Goal: Find specific page/section: Find specific page/section

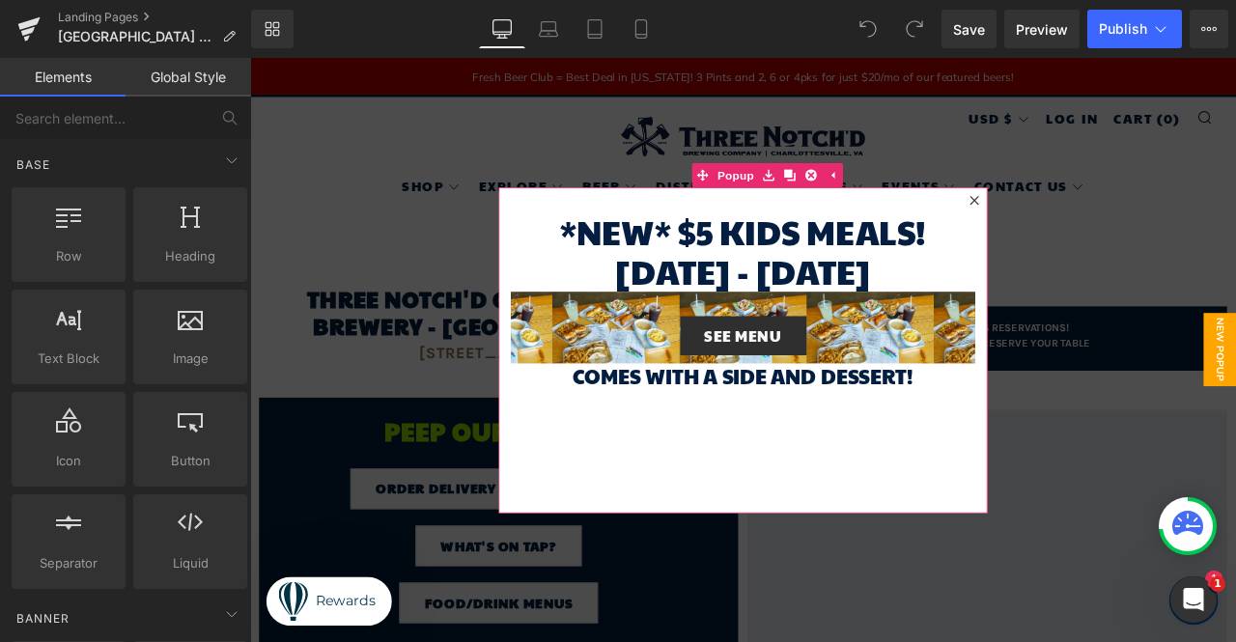
click at [1105, 224] on icon at bounding box center [1109, 227] width 12 height 12
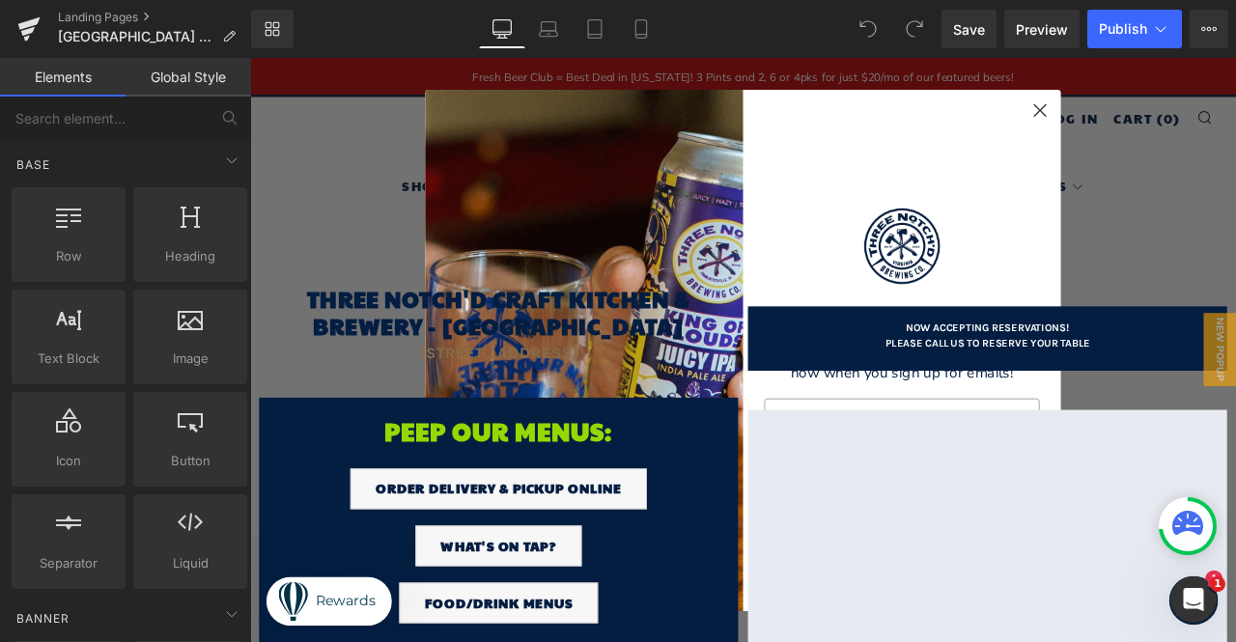
click at [1181, 121] on circle "Close dialog" at bounding box center [1186, 119] width 32 height 32
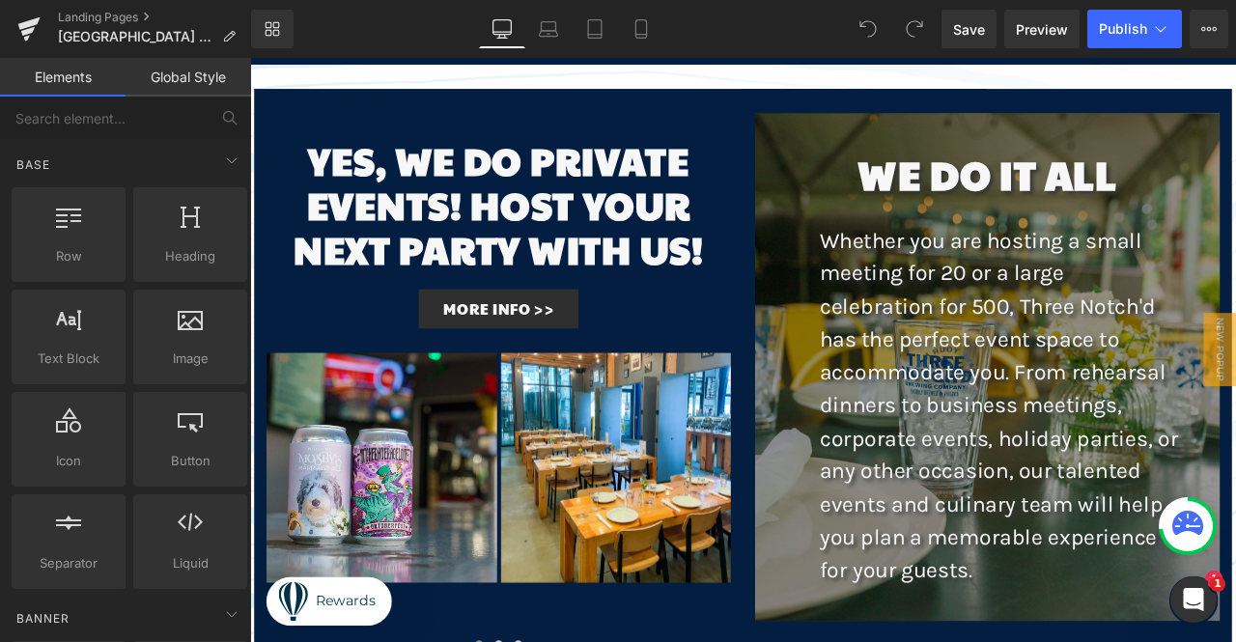
scroll to position [2317, 0]
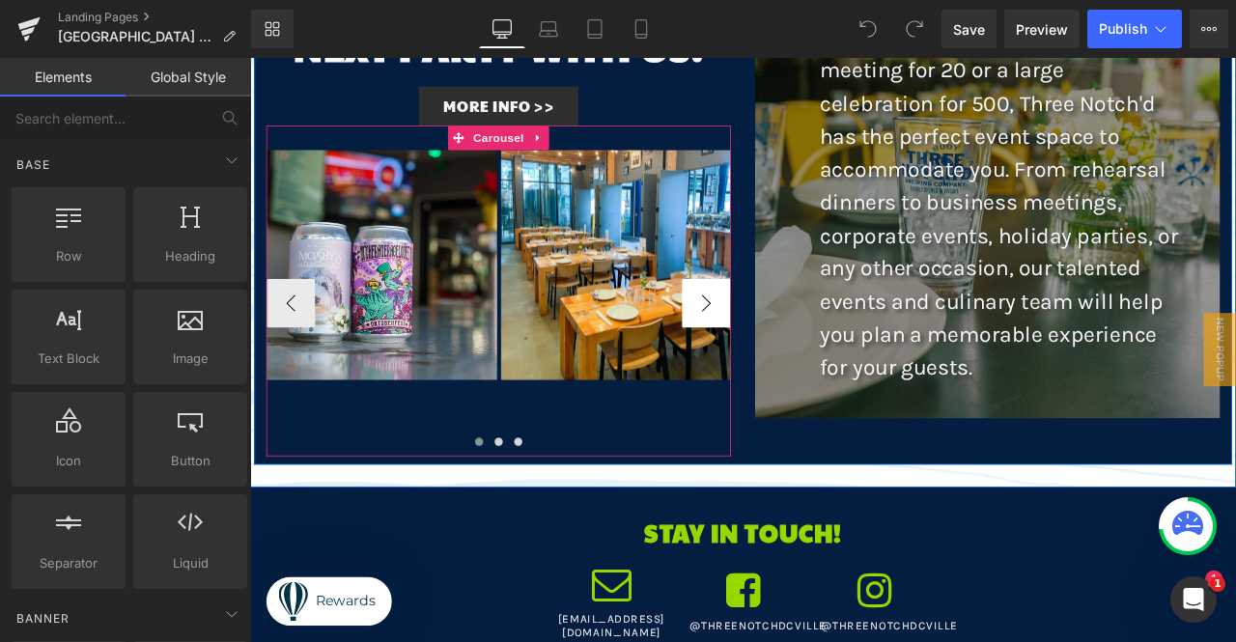
click at [789, 322] on button "›" at bounding box center [791, 349] width 58 height 58
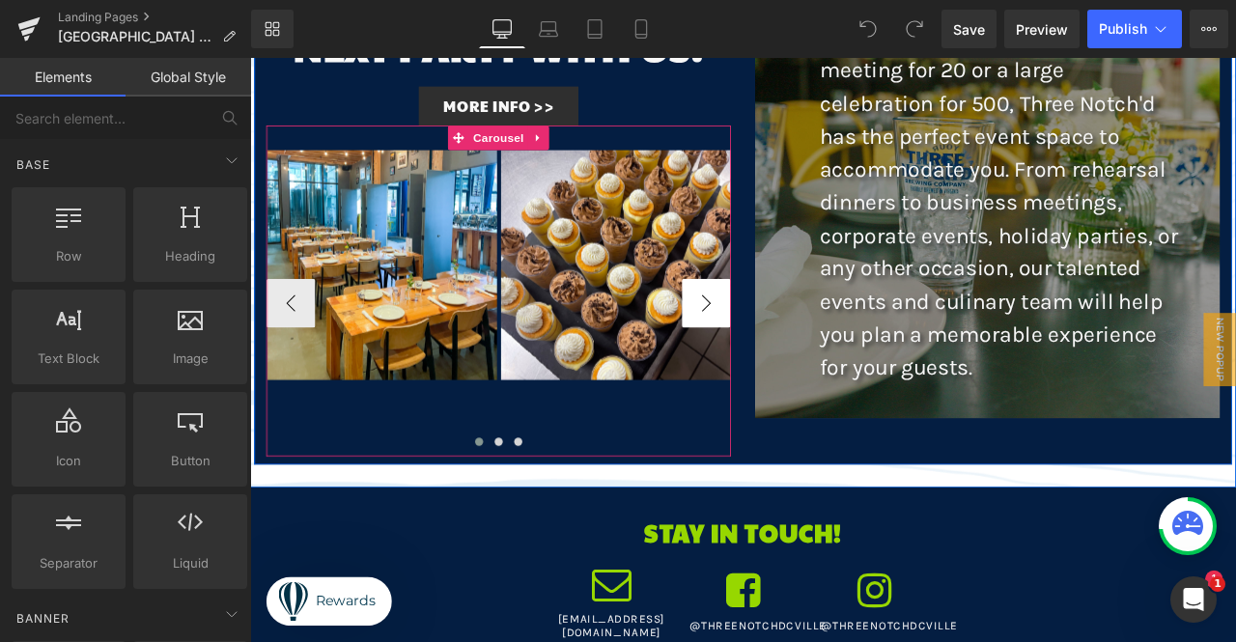
click at [789, 322] on button "›" at bounding box center [791, 349] width 58 height 58
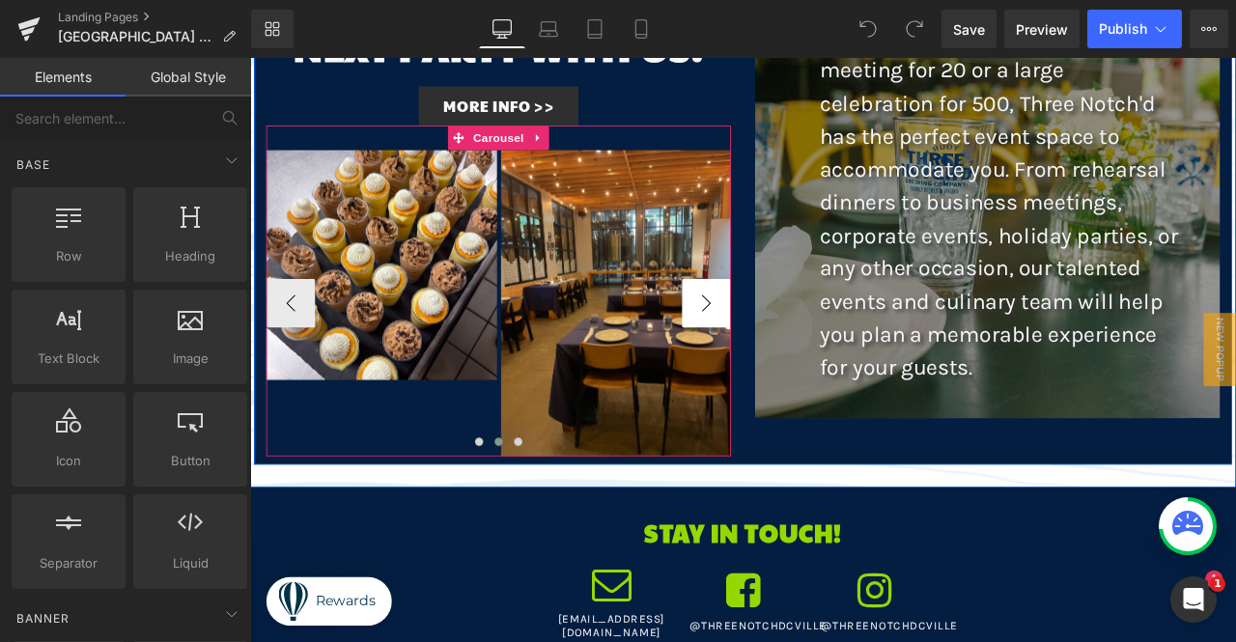
click at [789, 322] on button "›" at bounding box center [791, 349] width 58 height 58
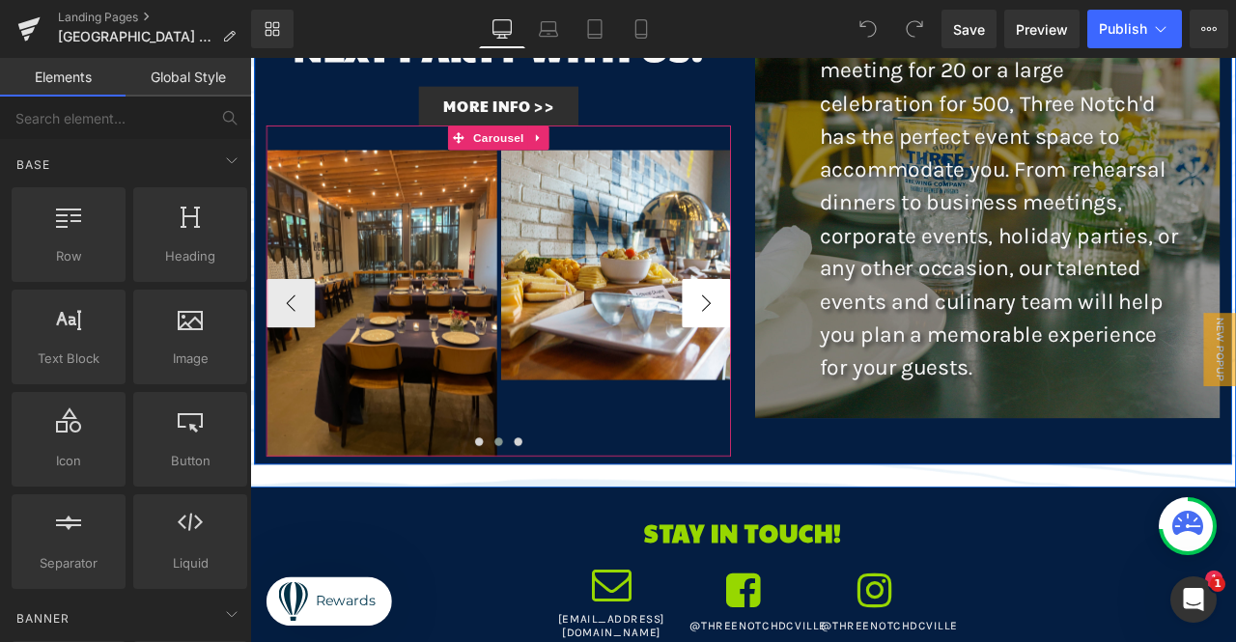
click at [789, 322] on button "›" at bounding box center [791, 349] width 58 height 58
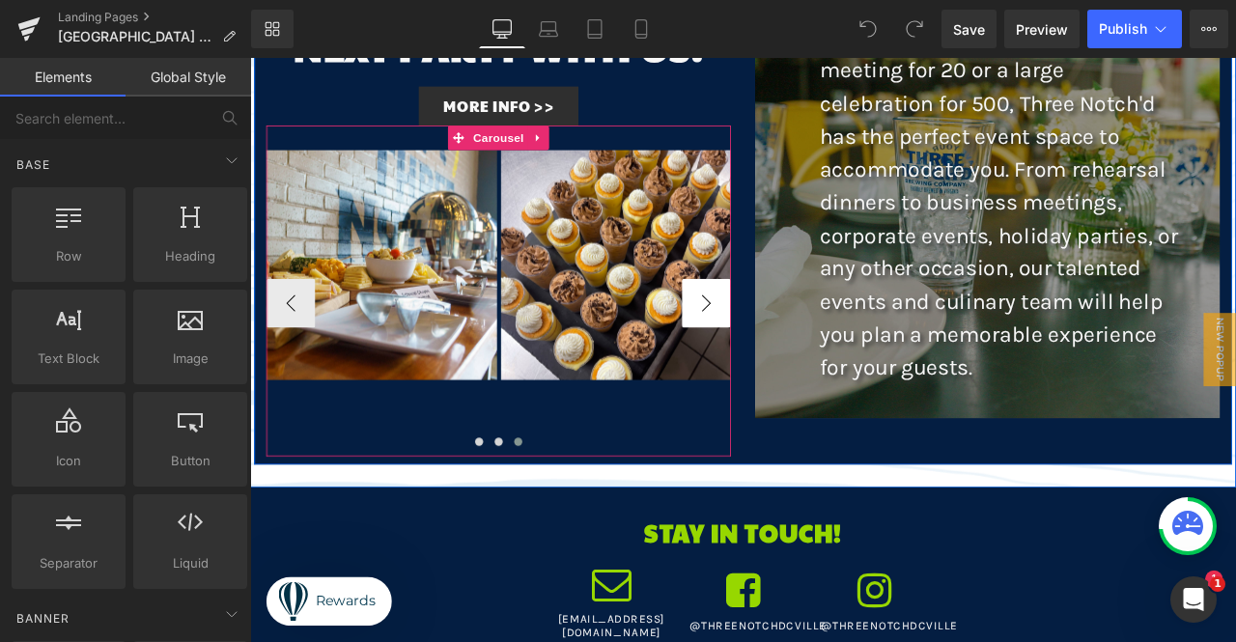
click at [789, 322] on button "›" at bounding box center [791, 349] width 58 height 58
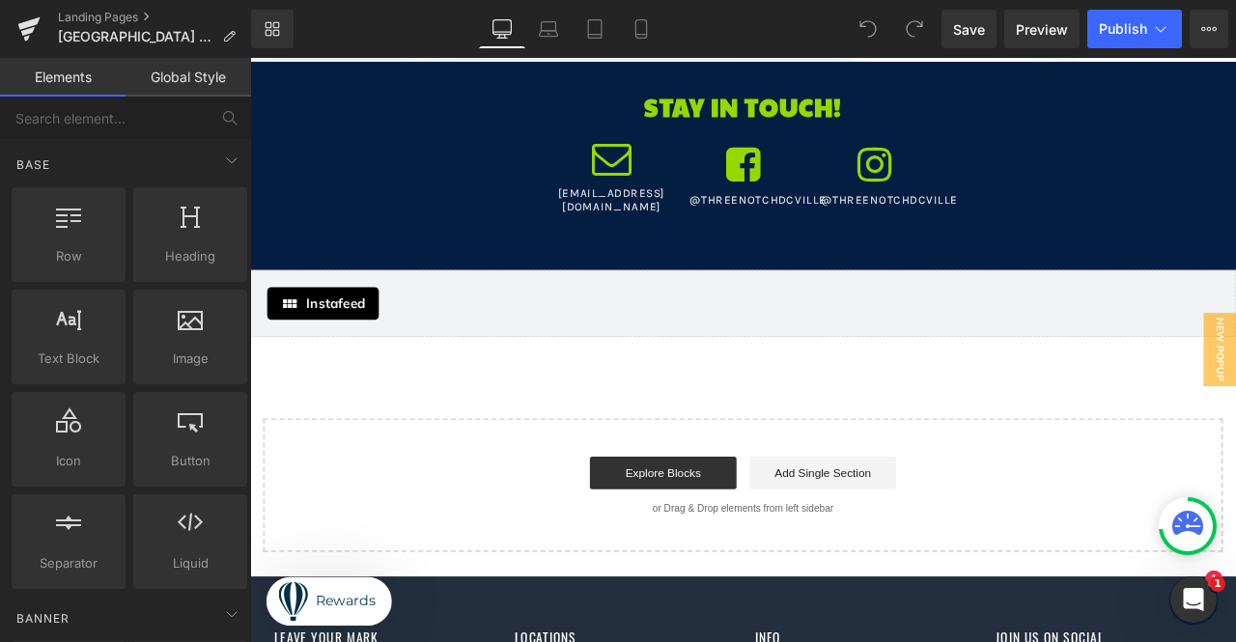
scroll to position [3089, 0]
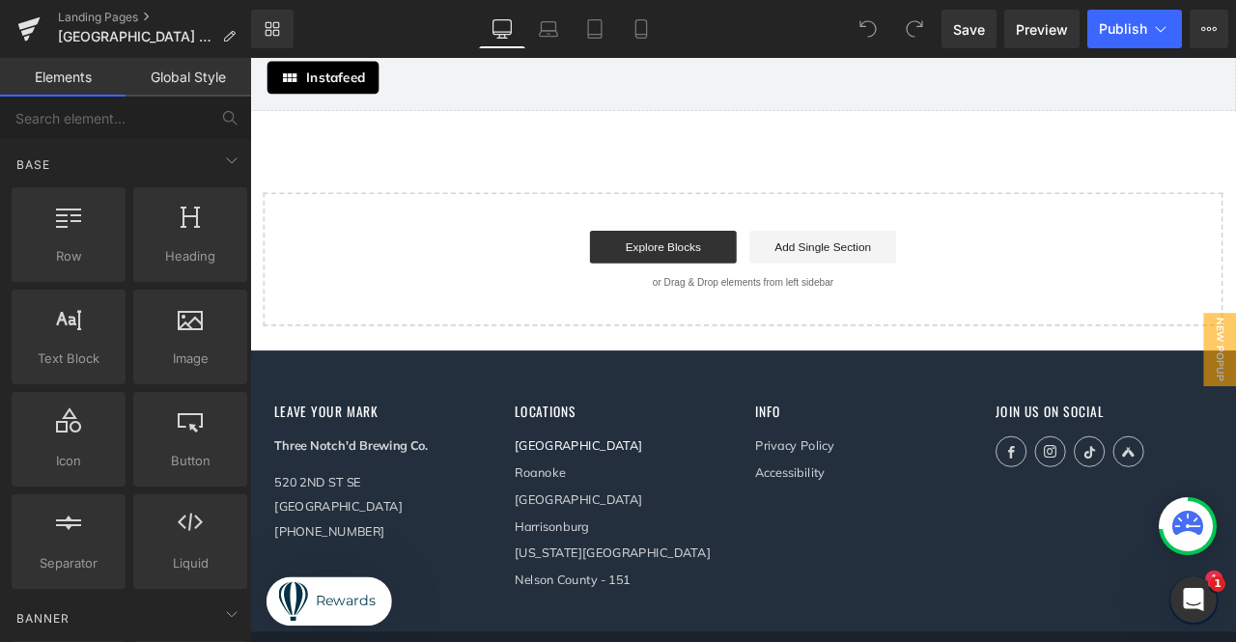
click at [602, 508] on link "[GEOGRAPHIC_DATA]" at bounding box center [640, 517] width 152 height 18
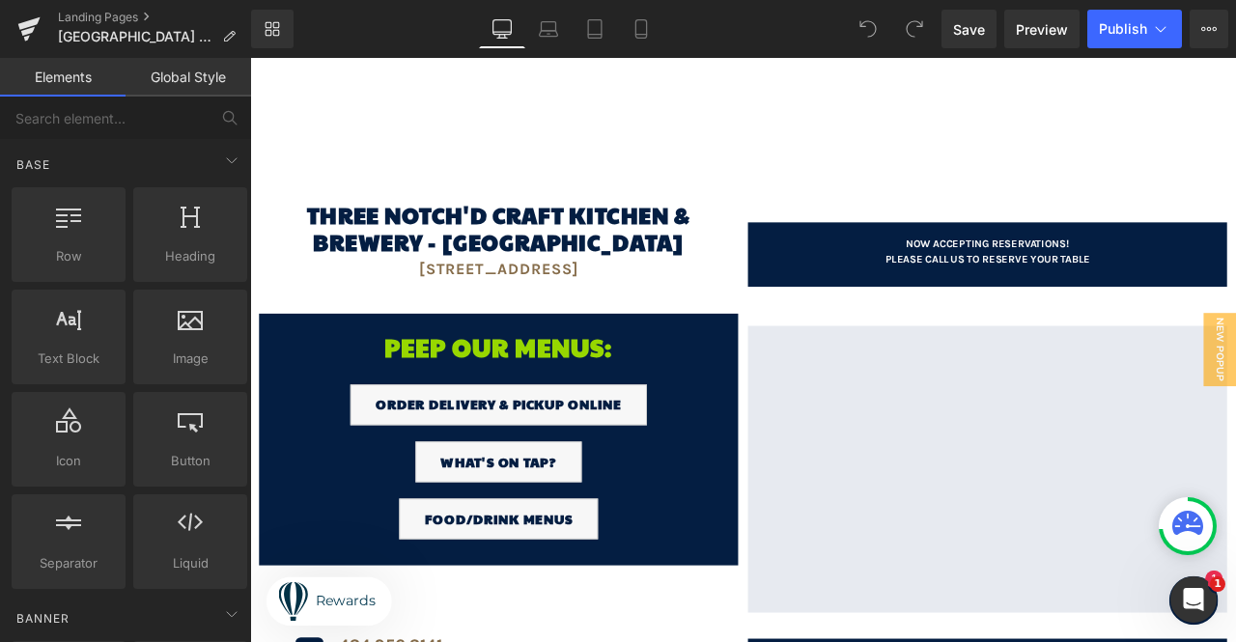
scroll to position [0, 0]
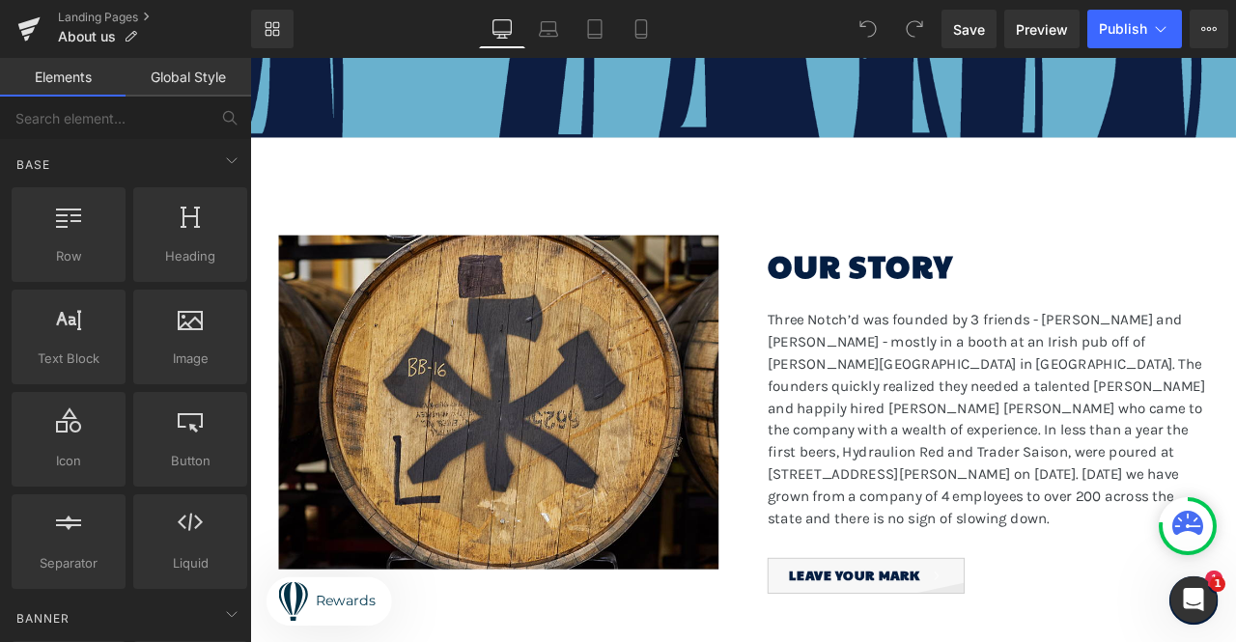
scroll to position [582, 0]
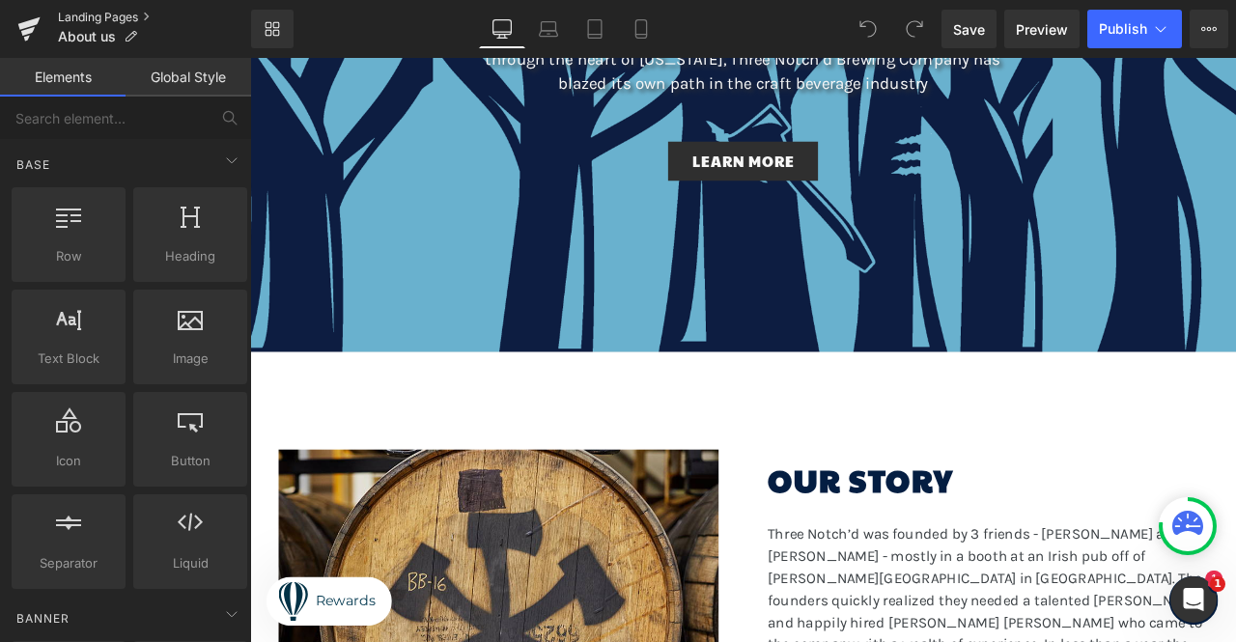
click at [109, 14] on link "Landing Pages" at bounding box center [154, 17] width 193 height 15
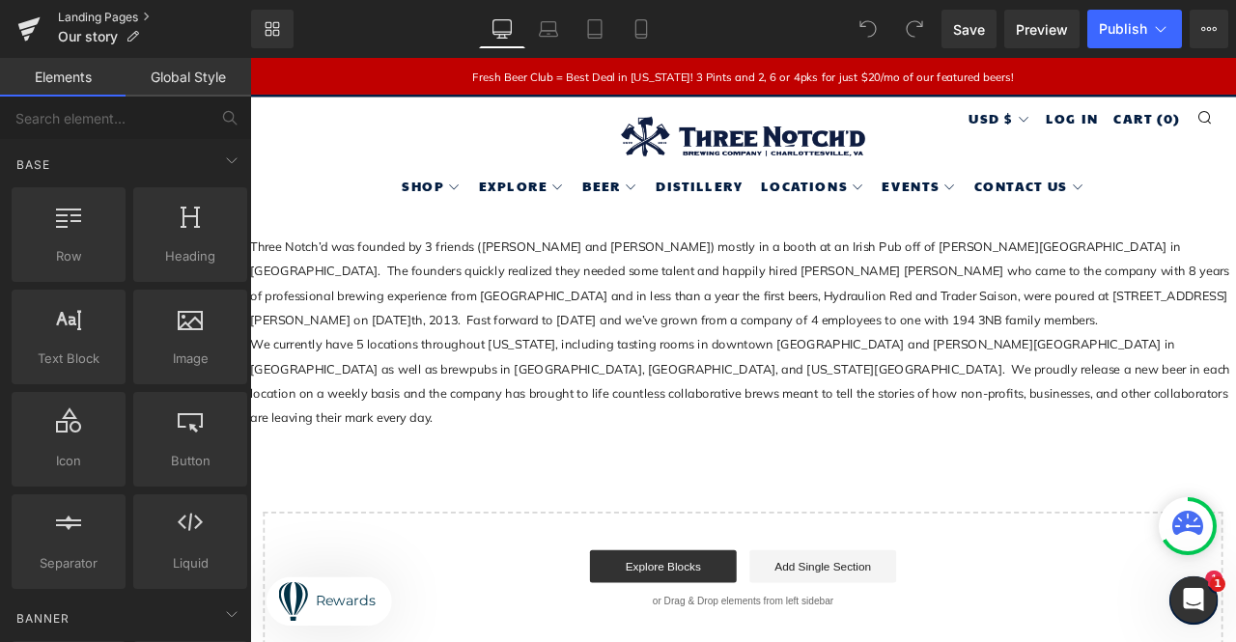
click at [112, 19] on link "Landing Pages" at bounding box center [154, 17] width 193 height 15
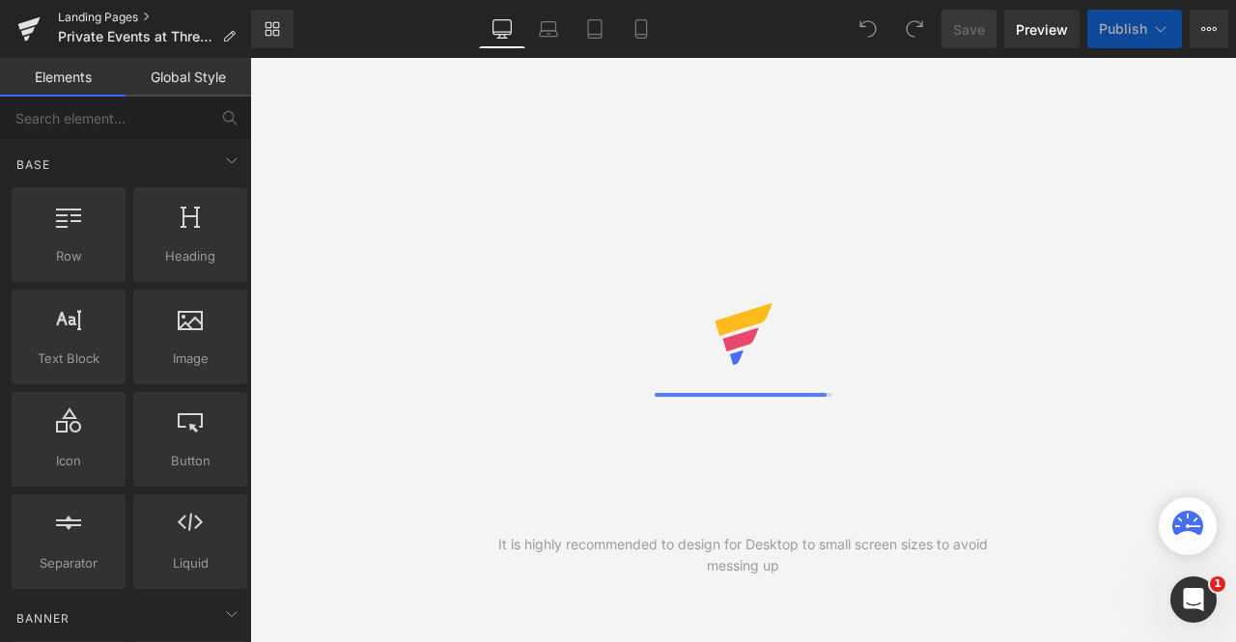
click at [124, 20] on link "Landing Pages" at bounding box center [154, 17] width 193 height 15
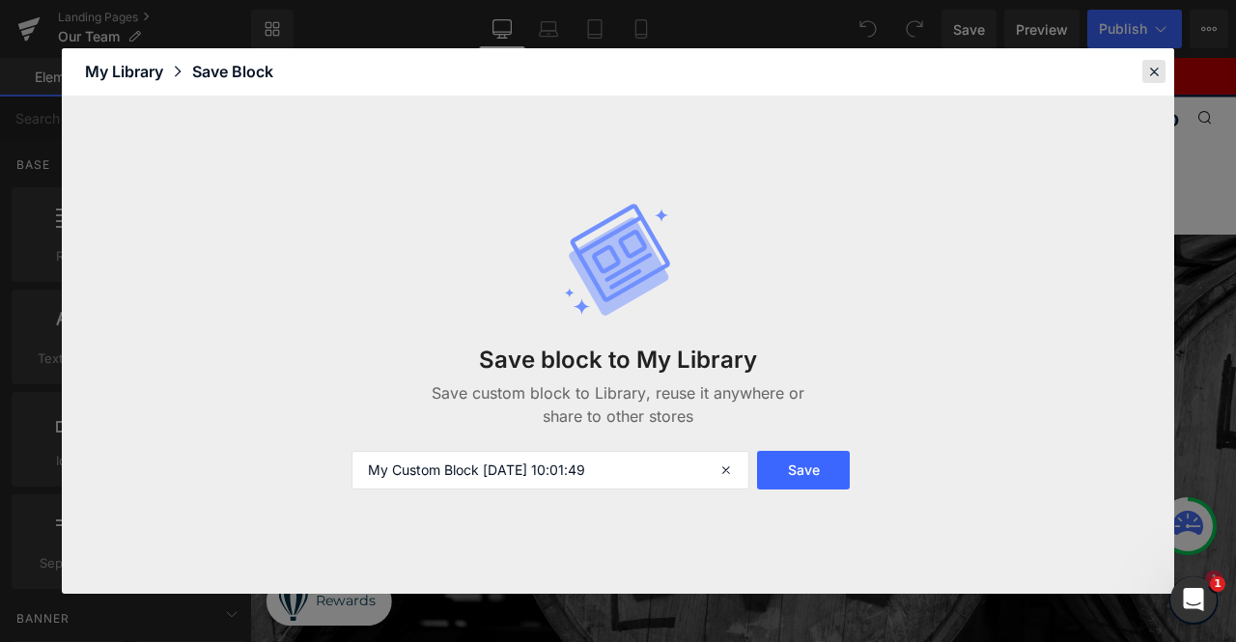
click at [1144, 70] on div at bounding box center [1153, 71] width 23 height 23
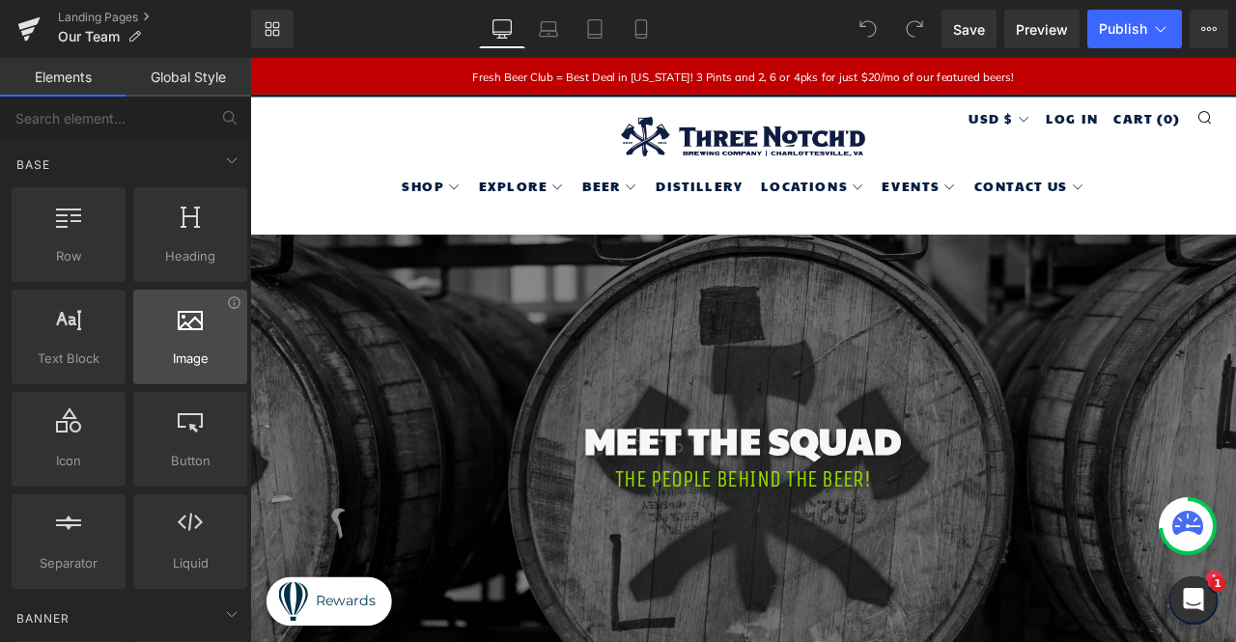
click at [206, 341] on div at bounding box center [190, 326] width 102 height 43
click at [195, 341] on div at bounding box center [190, 326] width 102 height 43
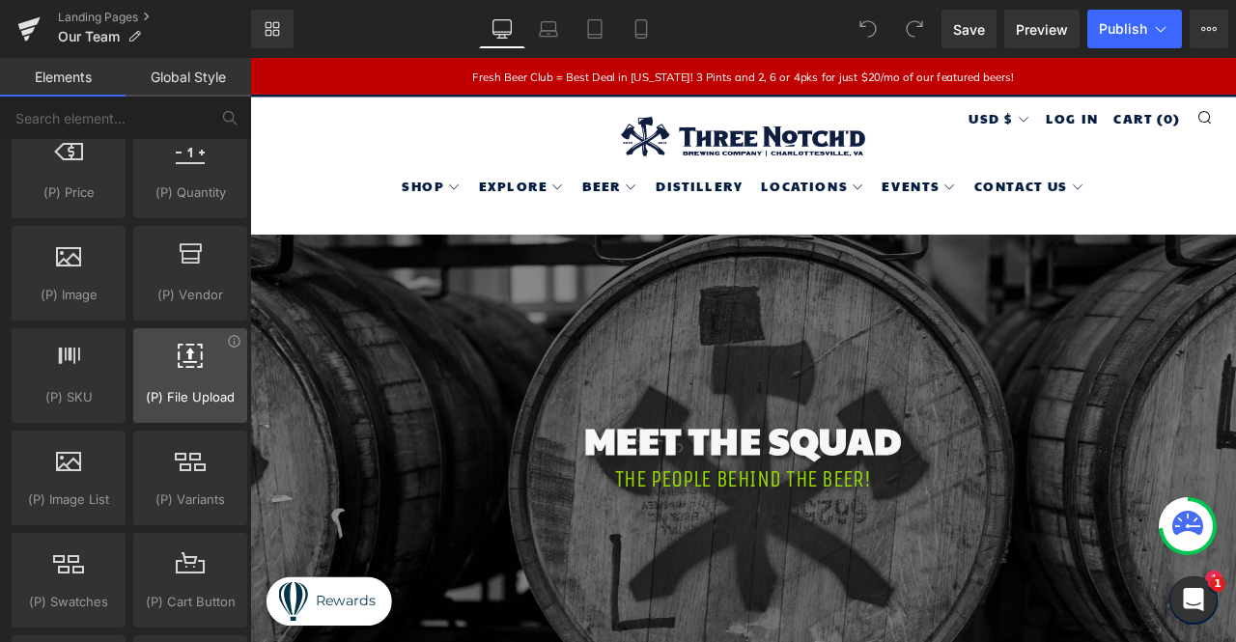
scroll to position [2027, 0]
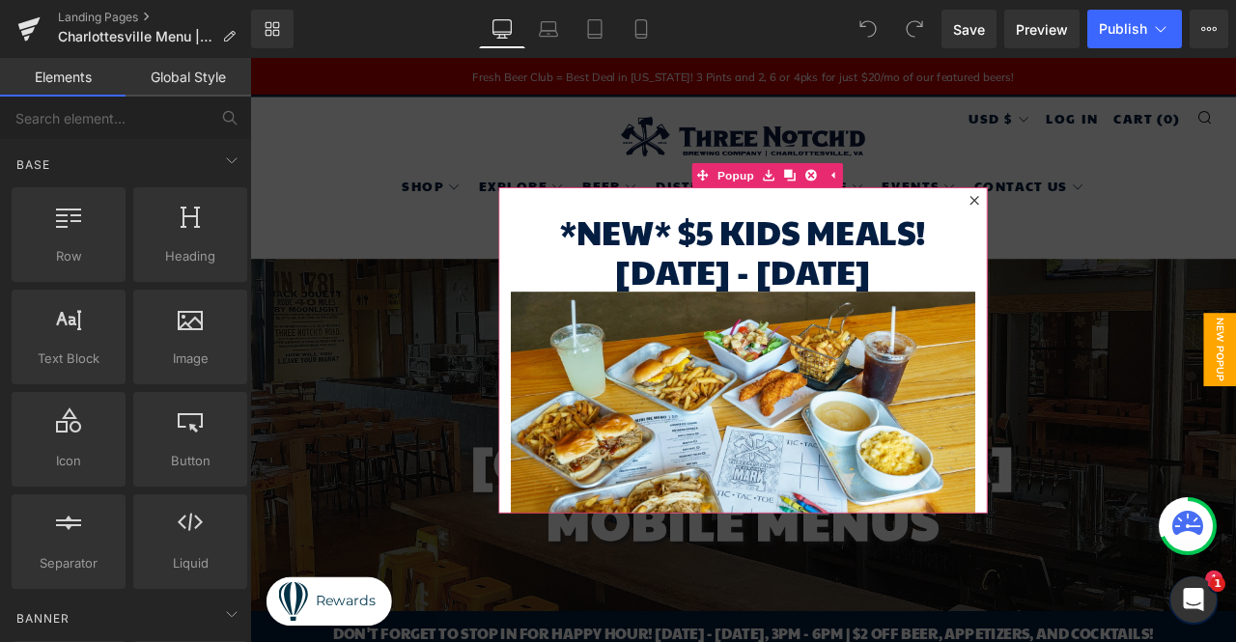
click at [1105, 226] on icon at bounding box center [1109, 227] width 12 height 12
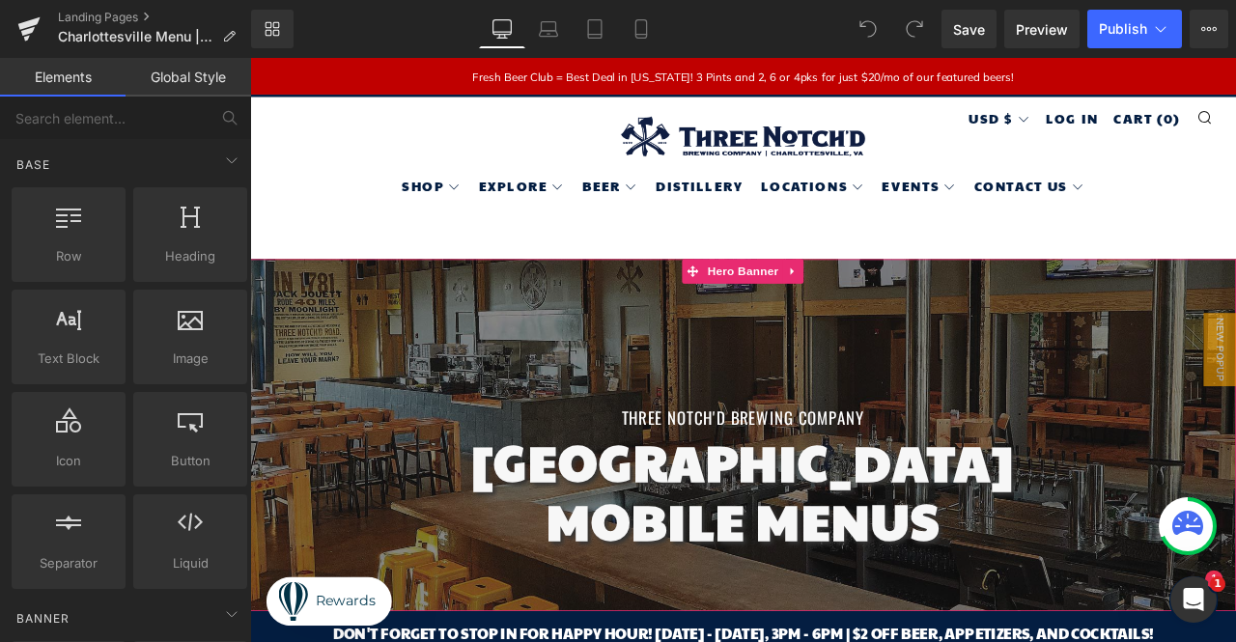
click at [390, 146] on header "Menu Search Cart Shop Order Delivery & Pickup Merch Tees Outerwear Hats Gift Ca…" at bounding box center [834, 169] width 1168 height 137
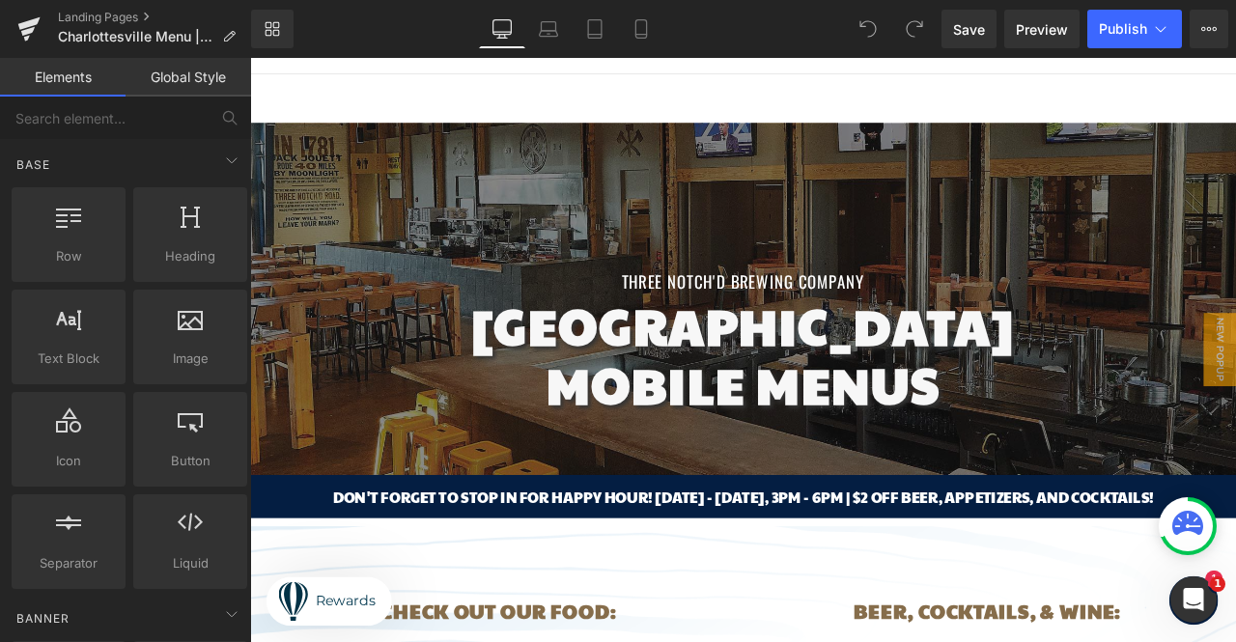
scroll to position [193, 0]
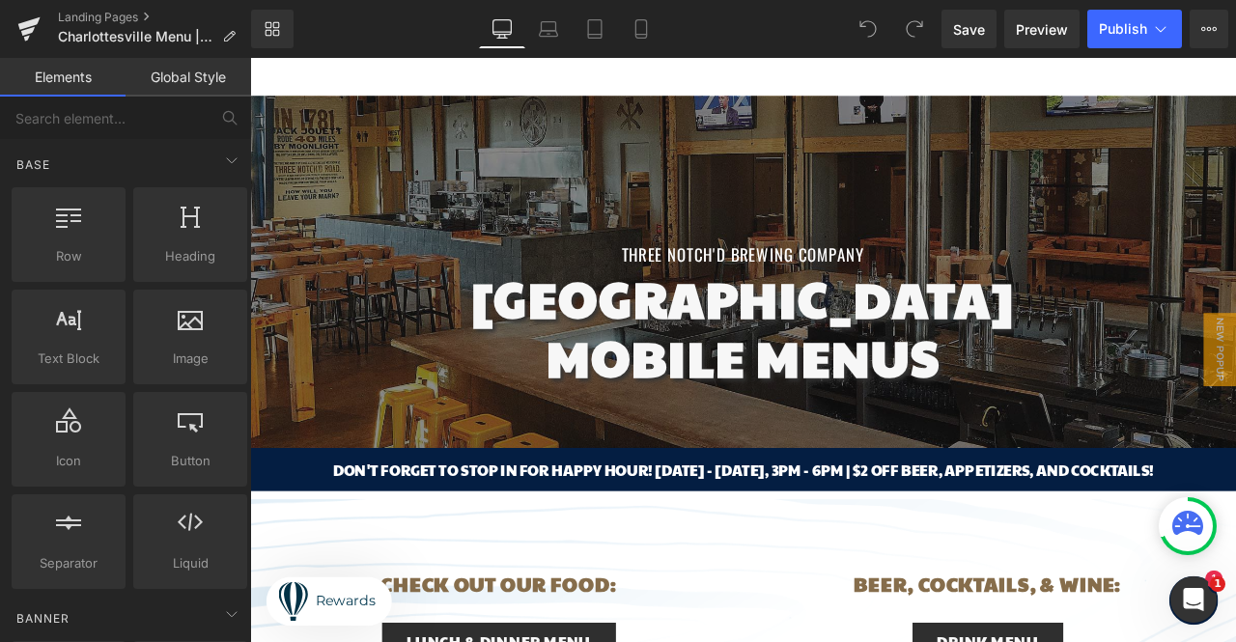
click at [502, 347] on h1 "[GEOGRAPHIC_DATA]" at bounding box center [834, 342] width 1099 height 70
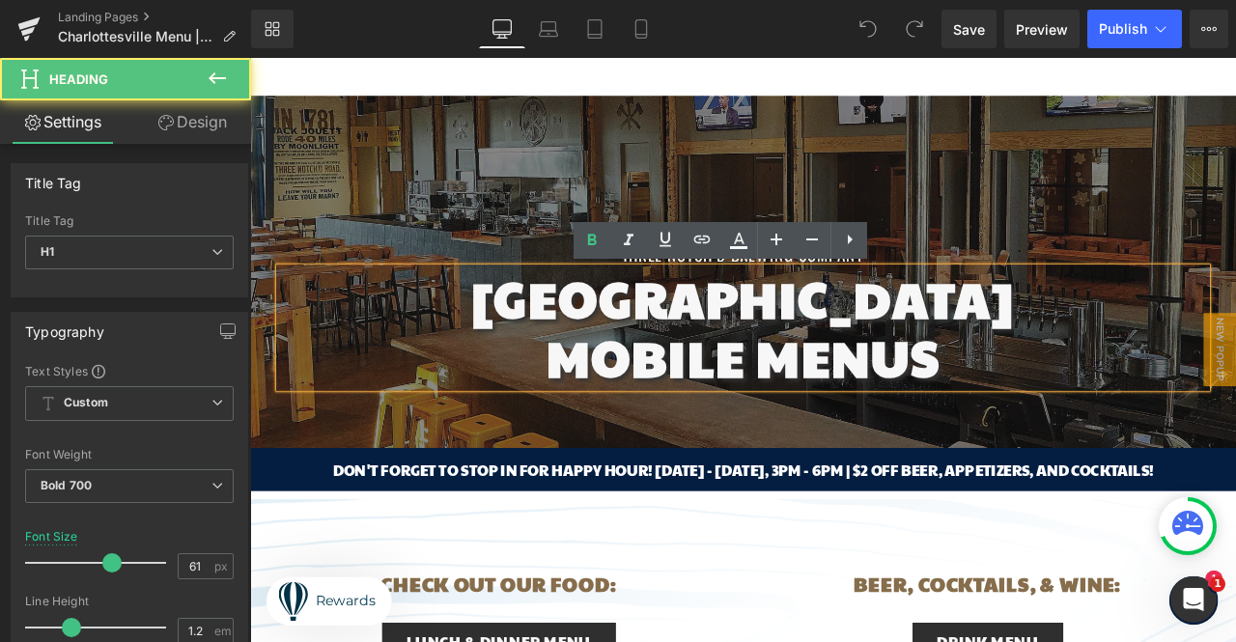
click at [462, 223] on div at bounding box center [834, 311] width 1168 height 416
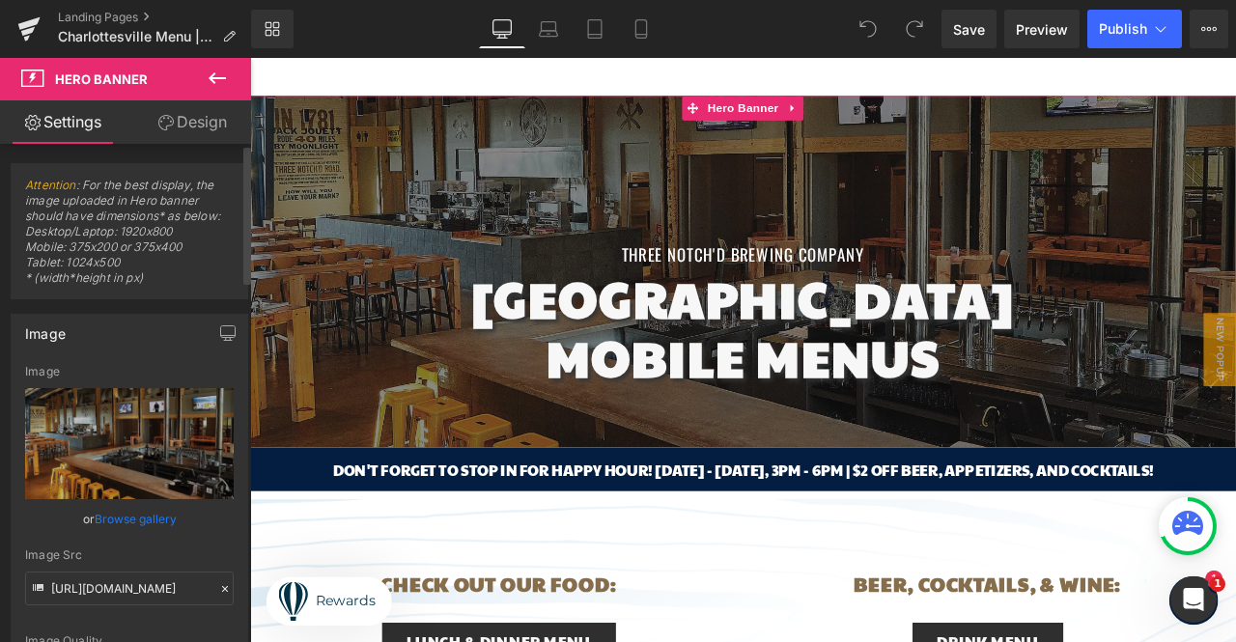
drag, startPoint x: 140, startPoint y: 401, endPoint x: 115, endPoint y: 327, distance: 77.5
click at [115, 327] on div "Image" at bounding box center [130, 333] width 236 height 37
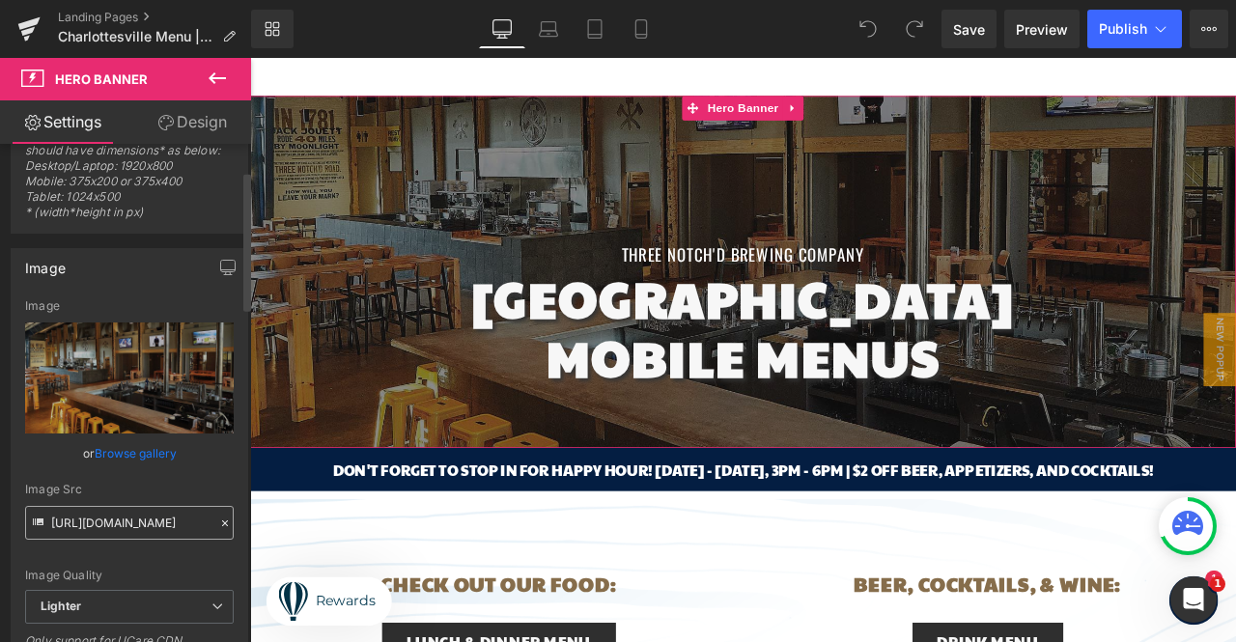
scroll to position [97, 0]
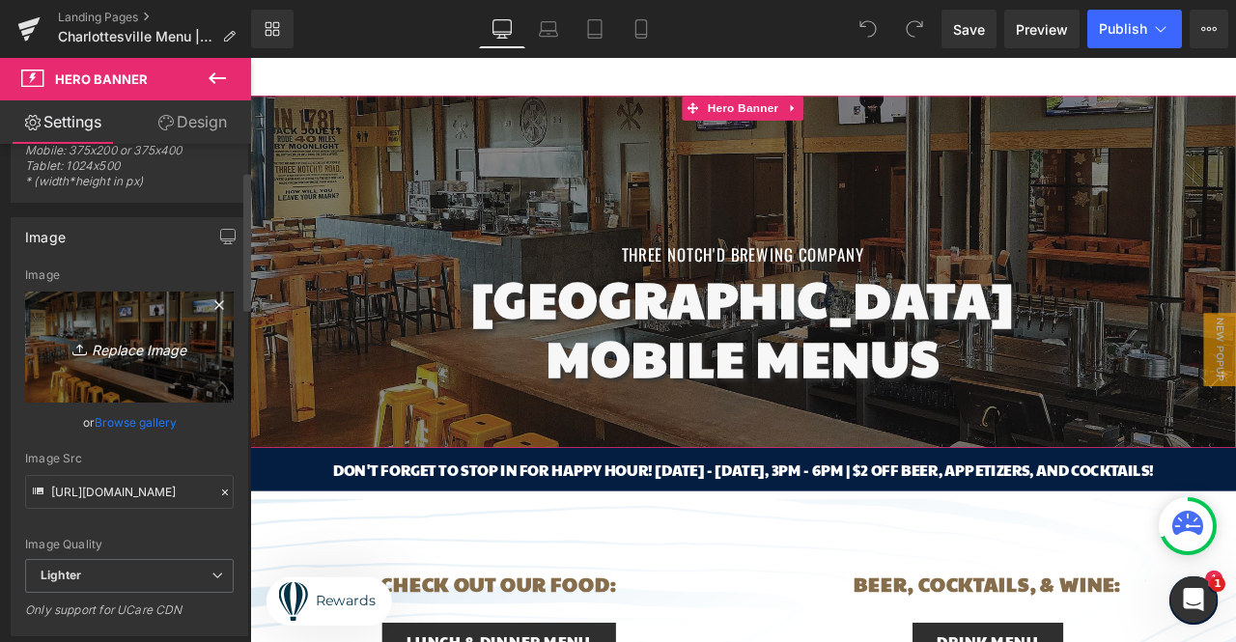
click at [170, 377] on link "Replace Image" at bounding box center [129, 347] width 209 height 111
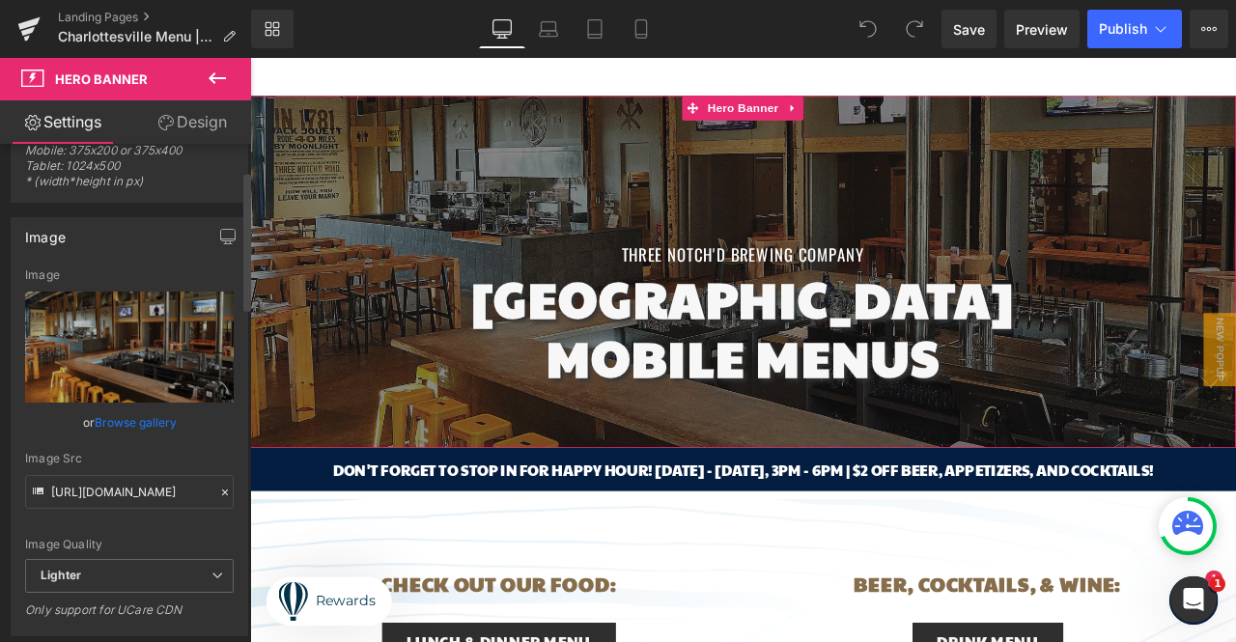
click at [162, 421] on link "Browse gallery" at bounding box center [136, 422] width 82 height 34
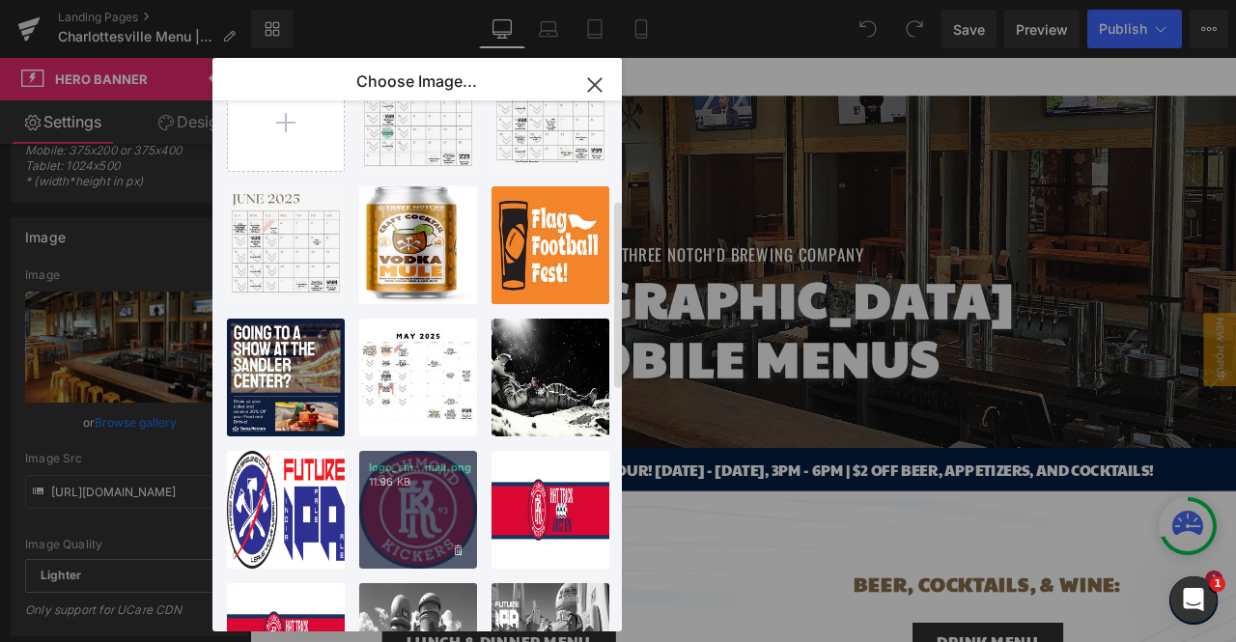
scroll to position [0, 0]
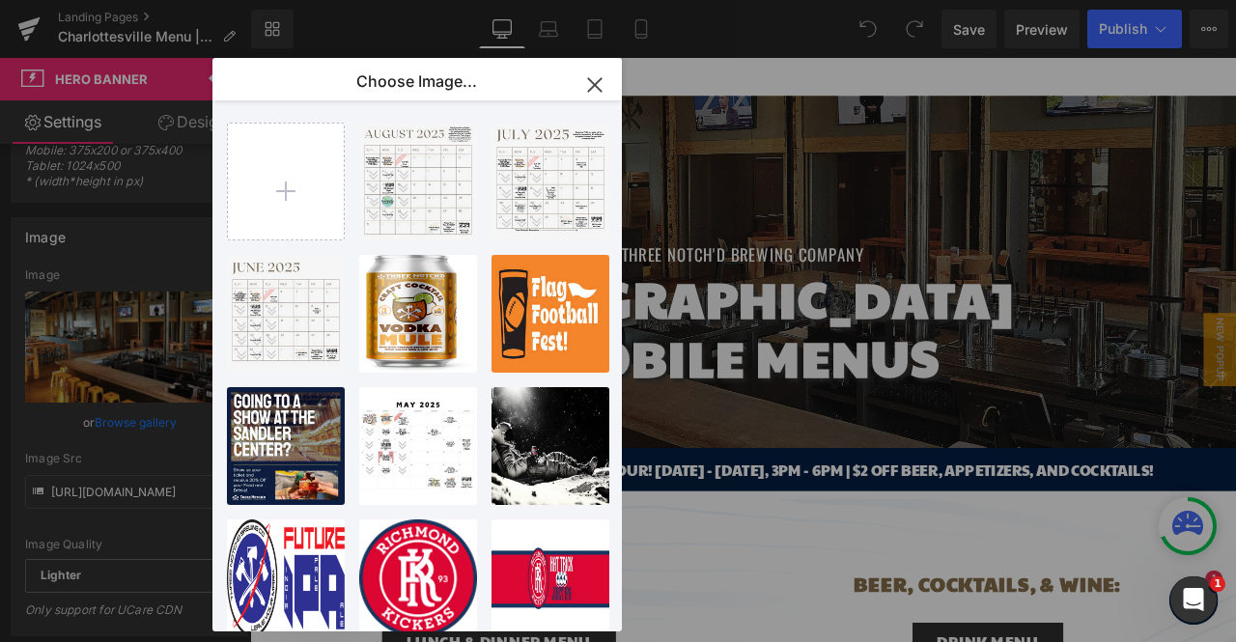
click at [0, 0] on icon "button" at bounding box center [0, 0] width 0 height 0
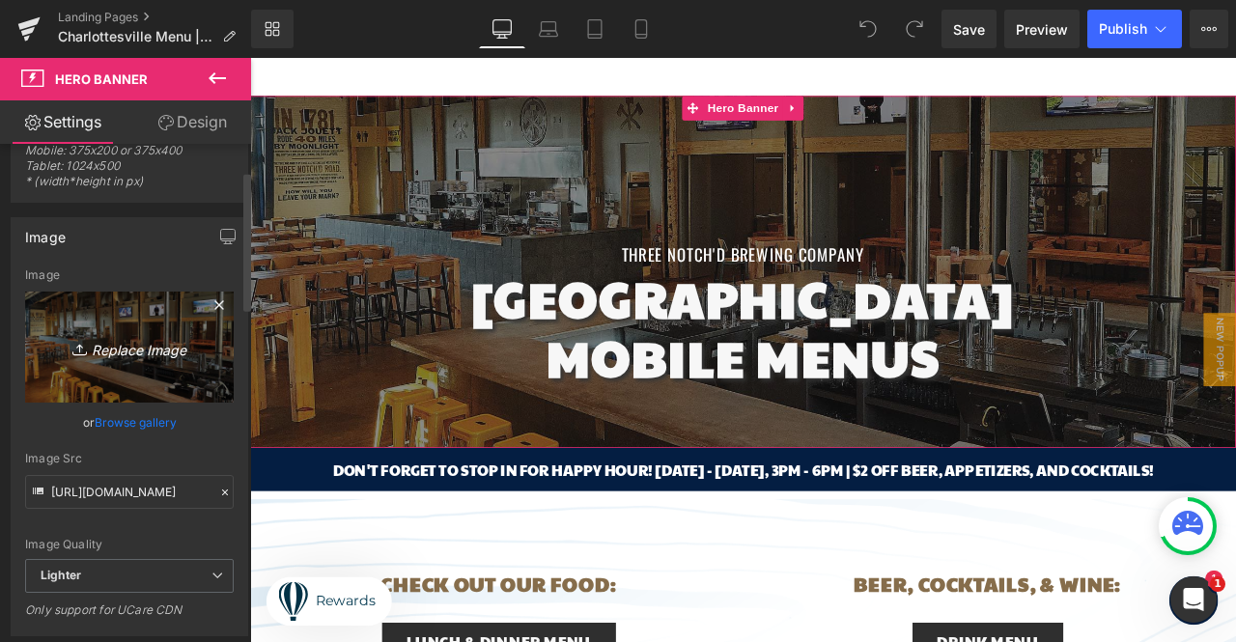
click at [45, 298] on link "Replace Image" at bounding box center [129, 347] width 209 height 111
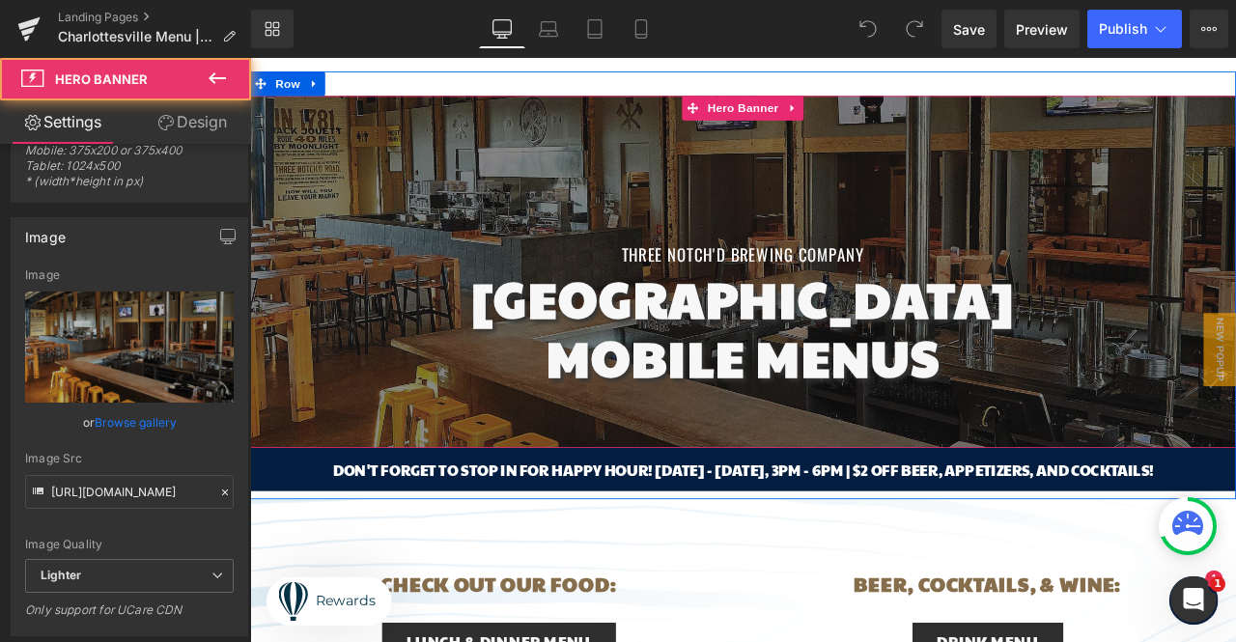
click at [405, 168] on div at bounding box center [834, 311] width 1168 height 416
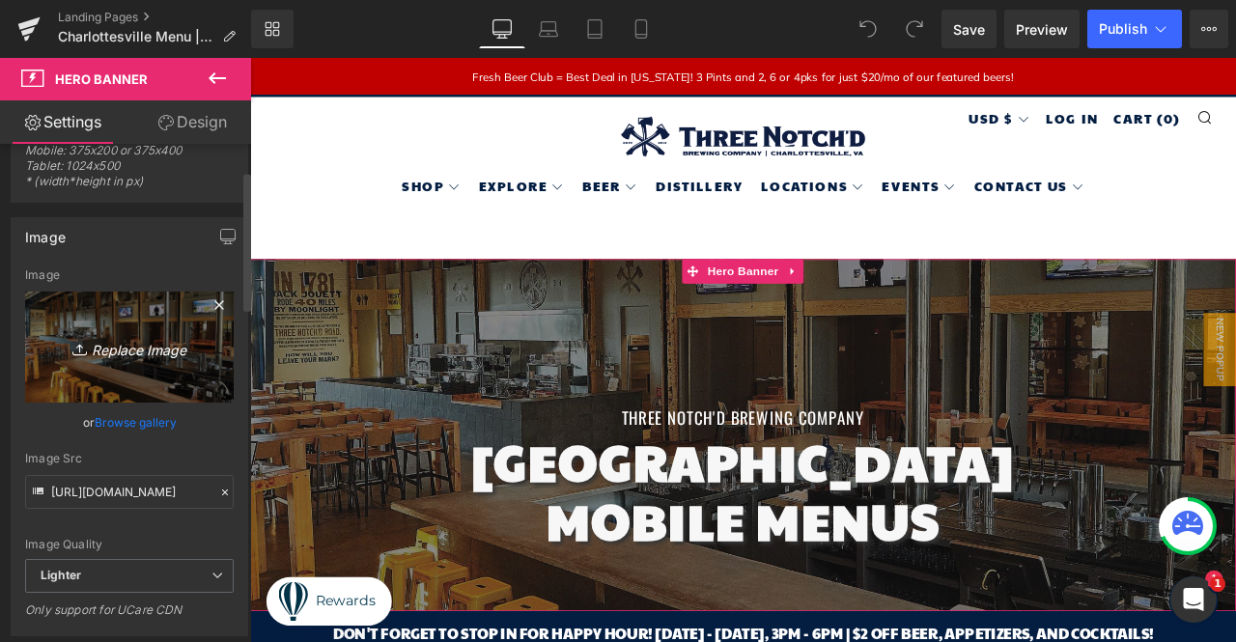
click at [37, 377] on link "Replace Image" at bounding box center [129, 347] width 209 height 111
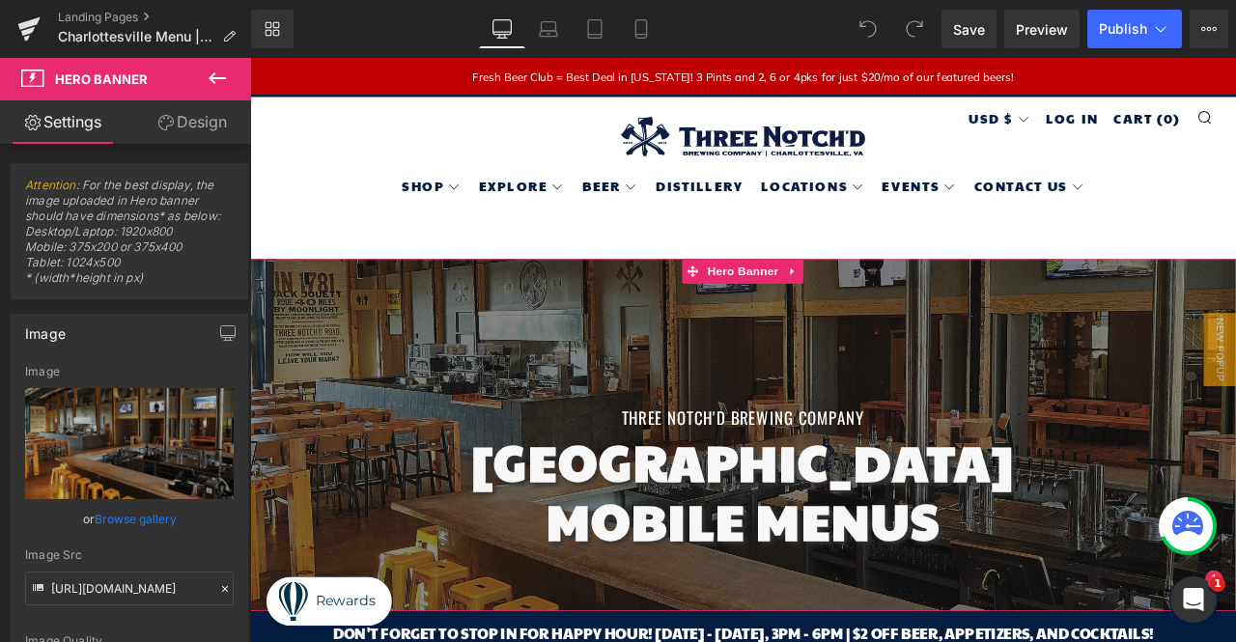
click at [191, 130] on link "Design" at bounding box center [192, 121] width 126 height 43
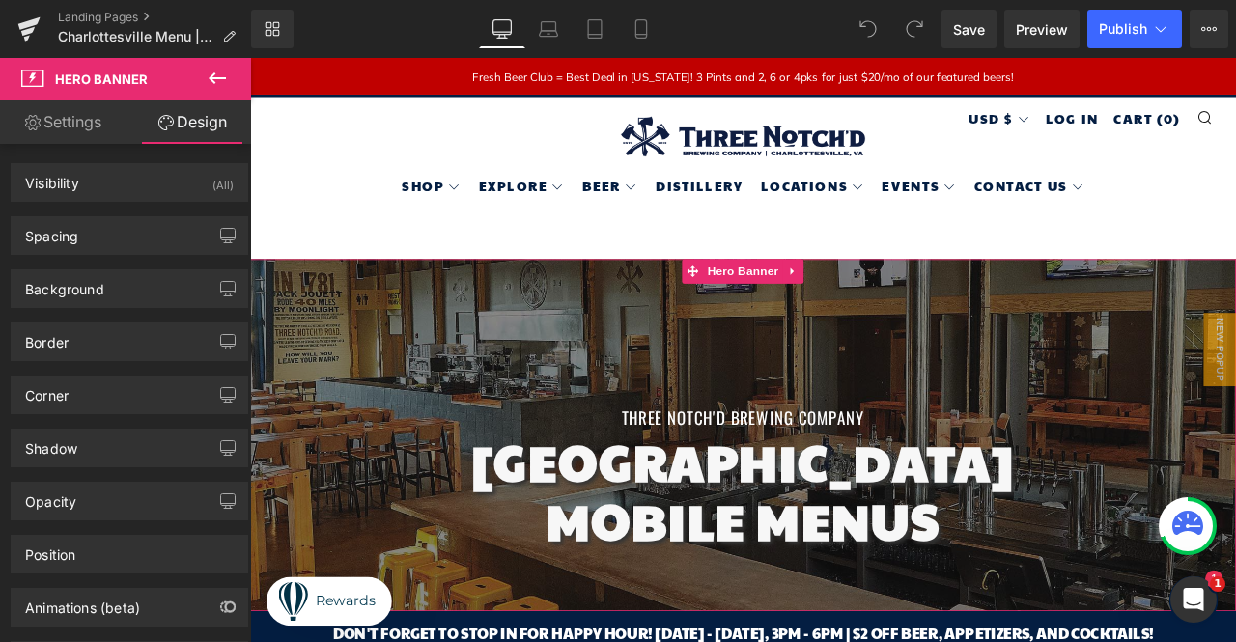
click at [100, 131] on link "Settings" at bounding box center [63, 121] width 126 height 43
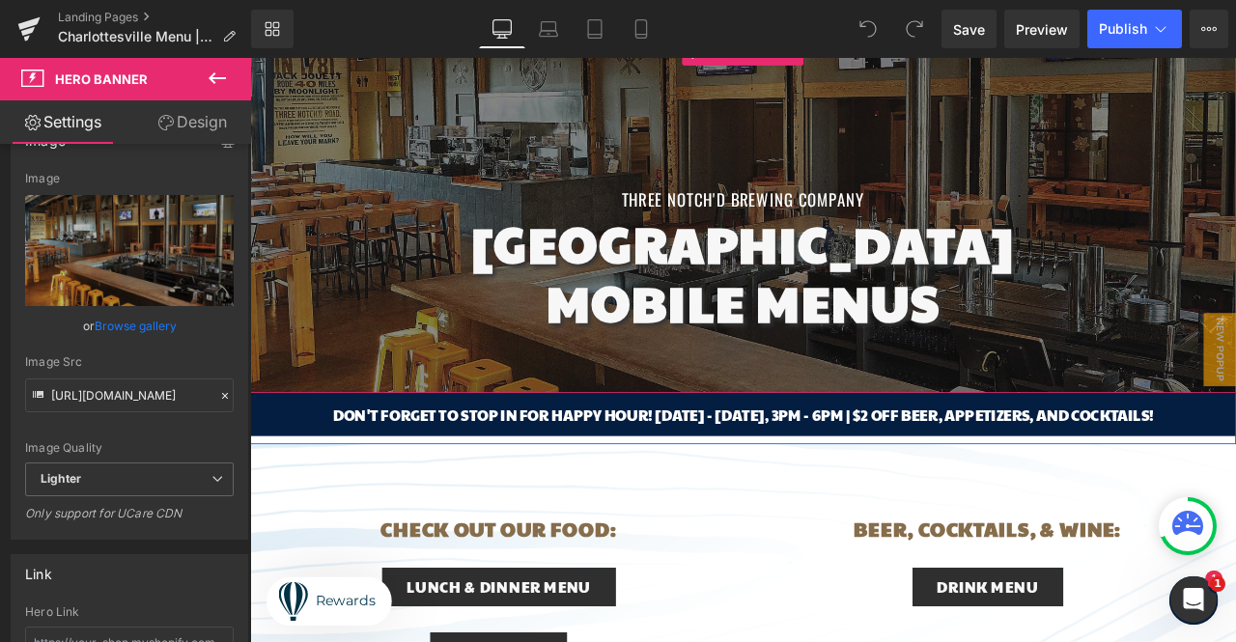
scroll to position [290, 0]
